Goal: Information Seeking & Learning: Understand process/instructions

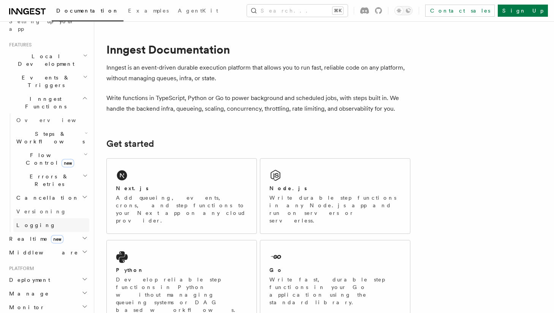
scroll to position [147, 0]
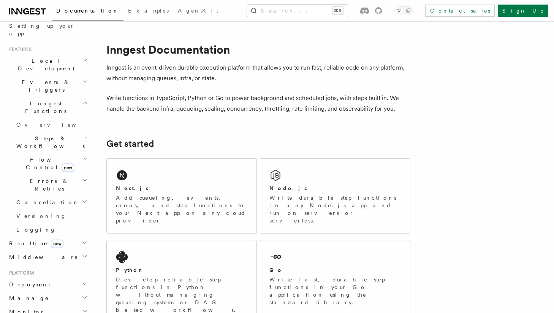
click at [69, 291] on h2 "Manage" at bounding box center [47, 298] width 83 height 14
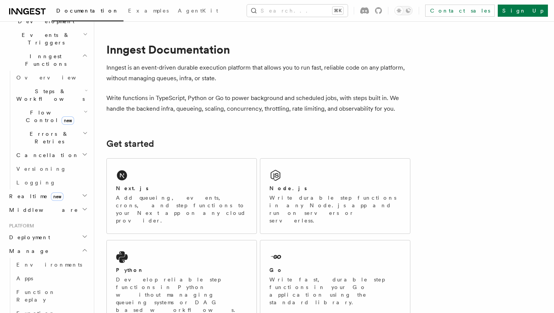
scroll to position [196, 0]
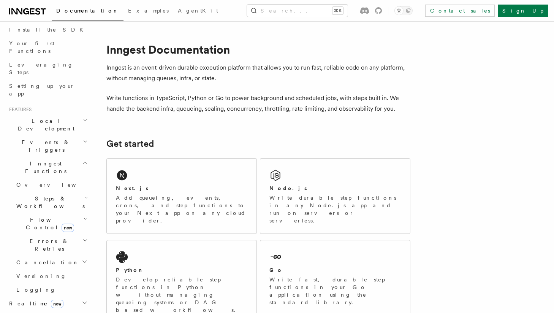
scroll to position [86, 0]
click at [27, 139] on span "Events & Triggers" at bounding box center [44, 146] width 77 height 15
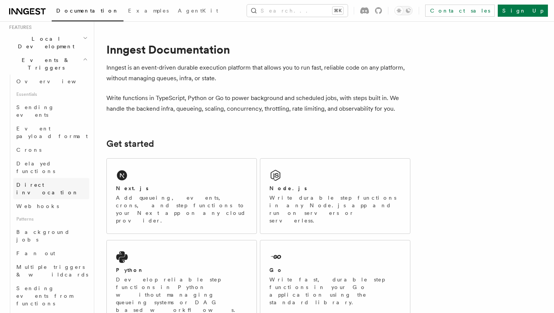
scroll to position [170, 0]
click at [64, 308] on link "Batching events" at bounding box center [51, 318] width 76 height 21
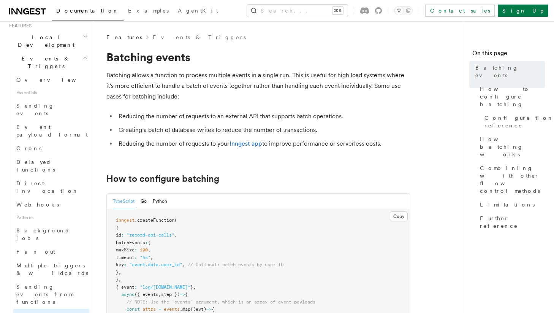
click at [134, 258] on span "timeout" at bounding box center [125, 256] width 19 height 5
copy span "timeout"
